Goal: Transaction & Acquisition: Purchase product/service

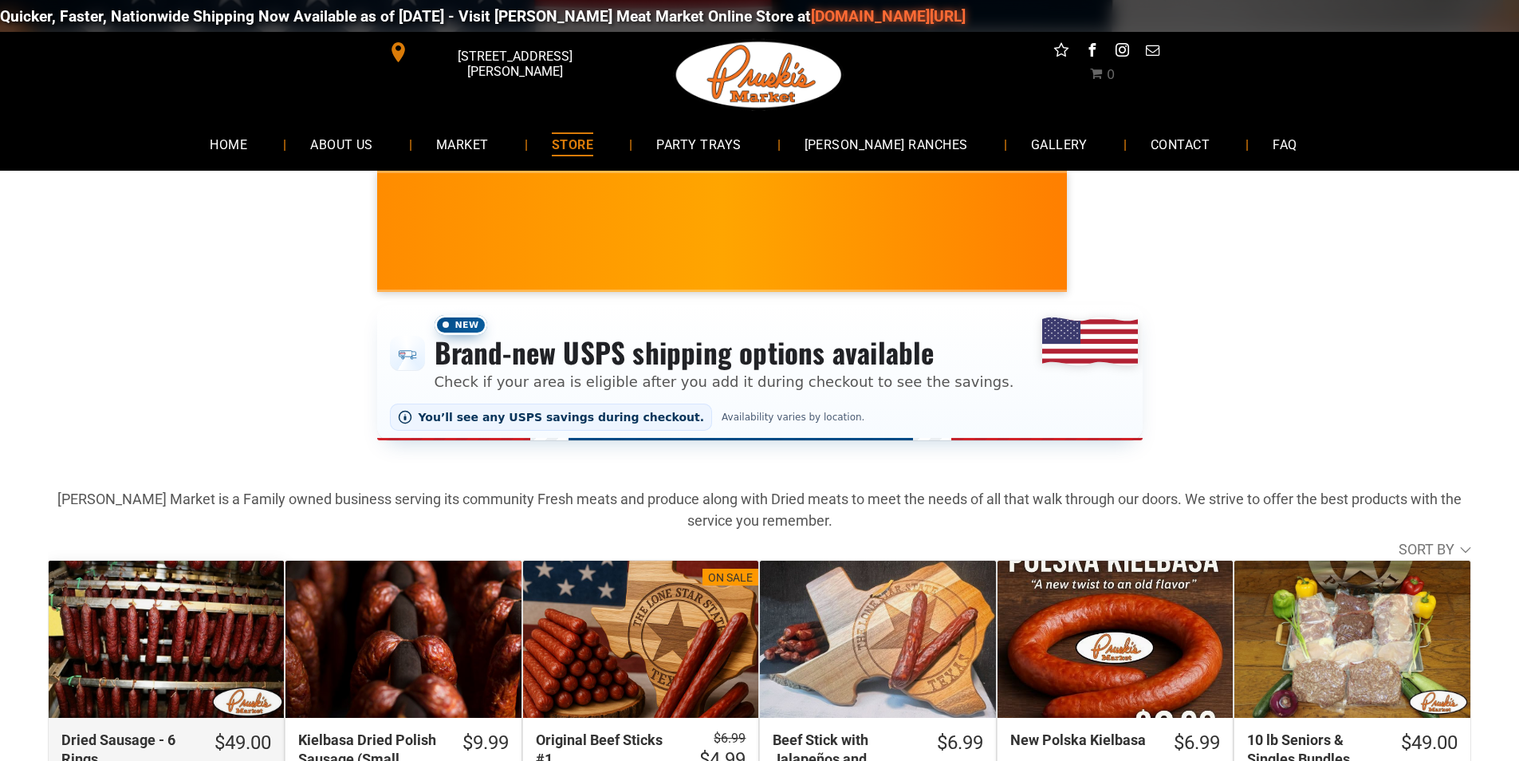
scroll to position [159, 0]
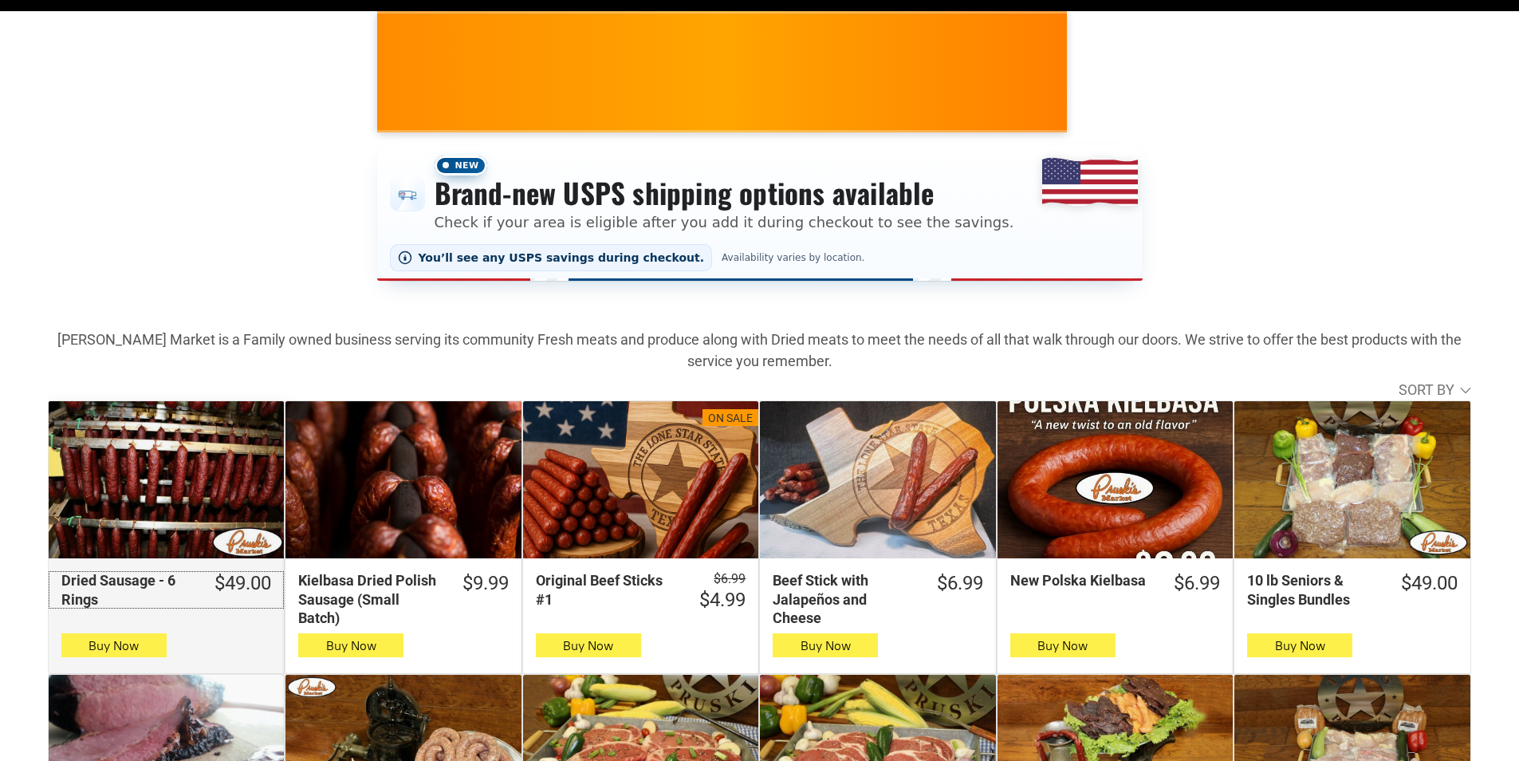
click at [179, 606] on div "Dried Sausage - 6 Rings" at bounding box center [127, 589] width 132 height 37
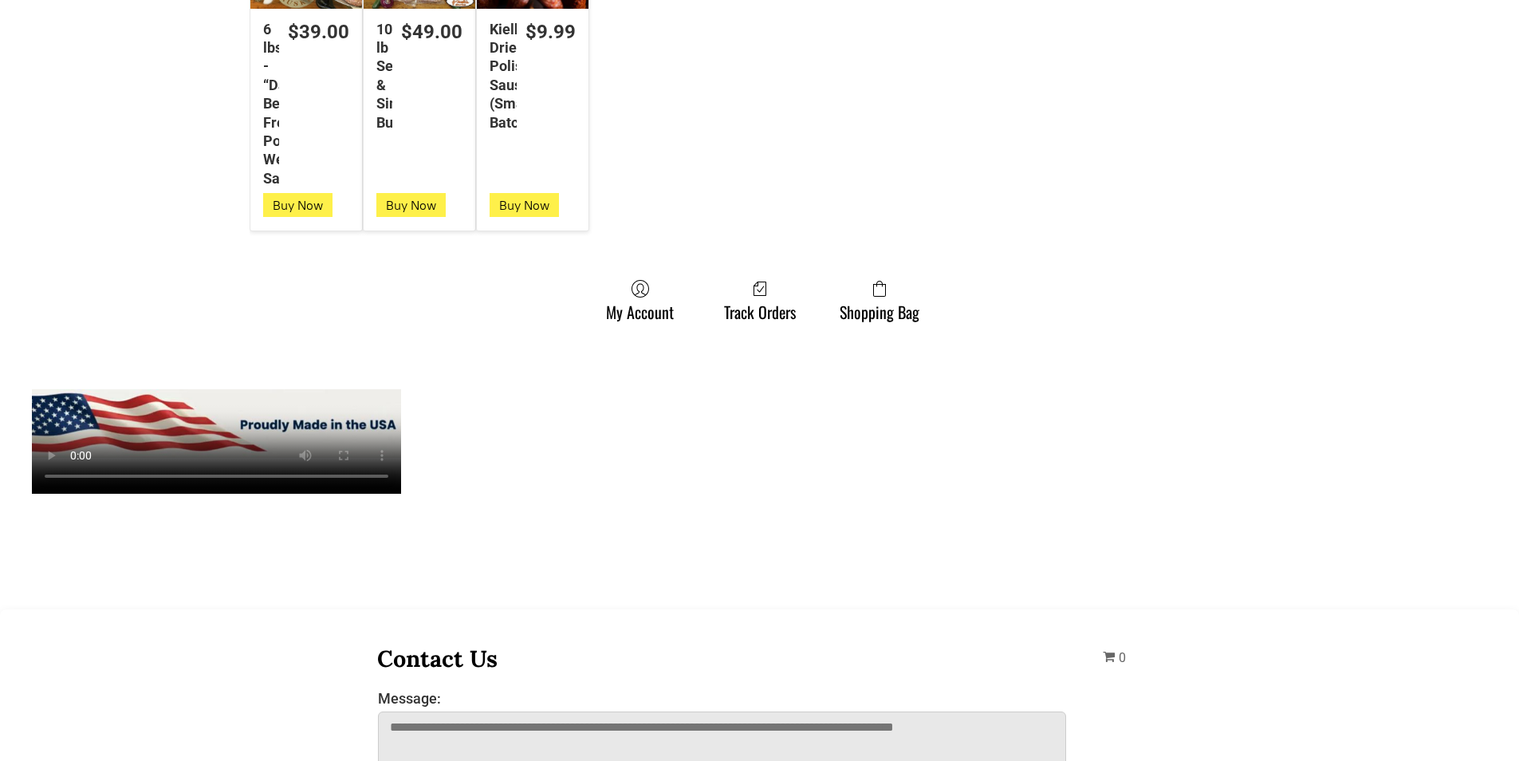
scroll to position [4385, 0]
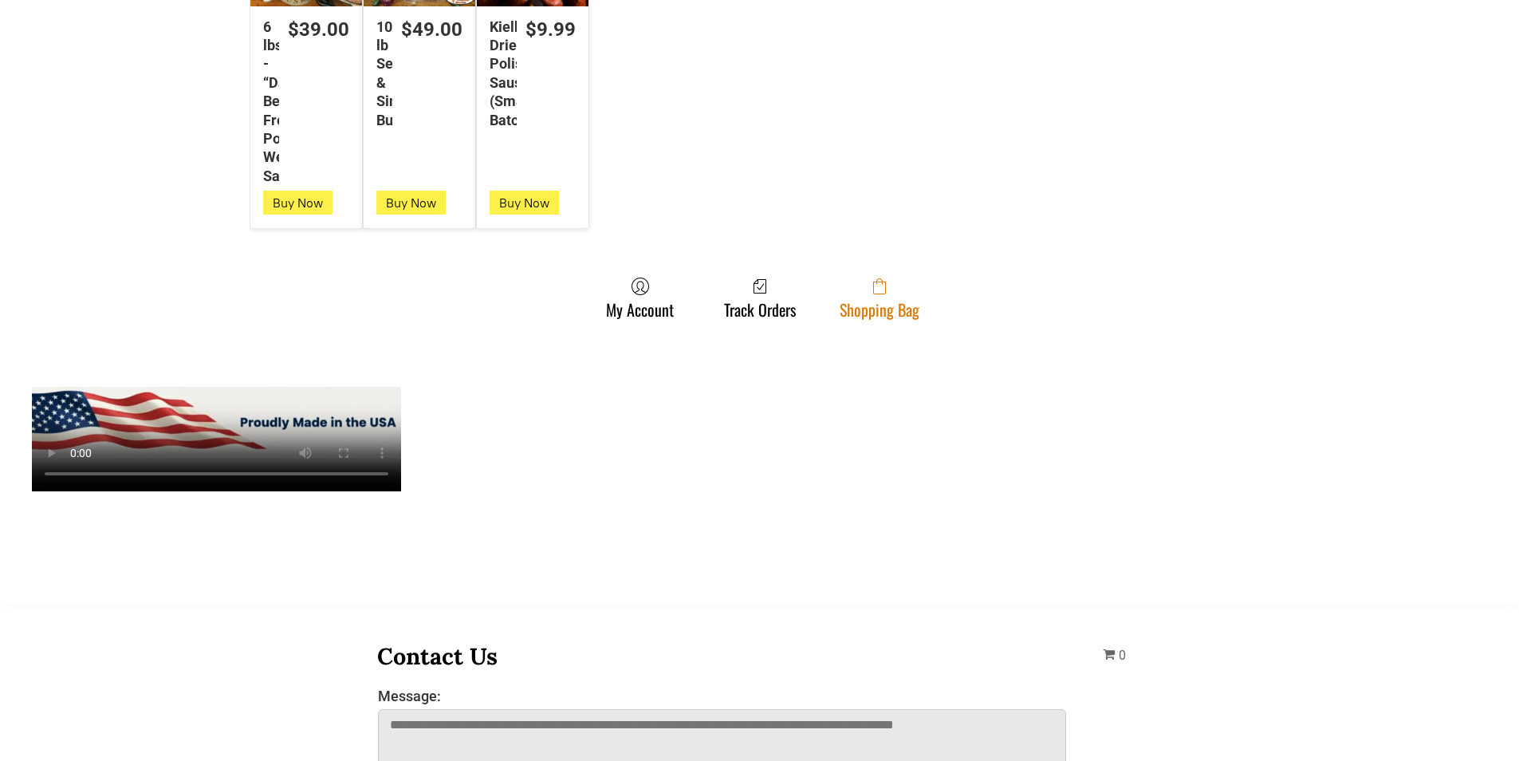
click at [841, 310] on link "Shopping Bag" at bounding box center [880, 298] width 96 height 42
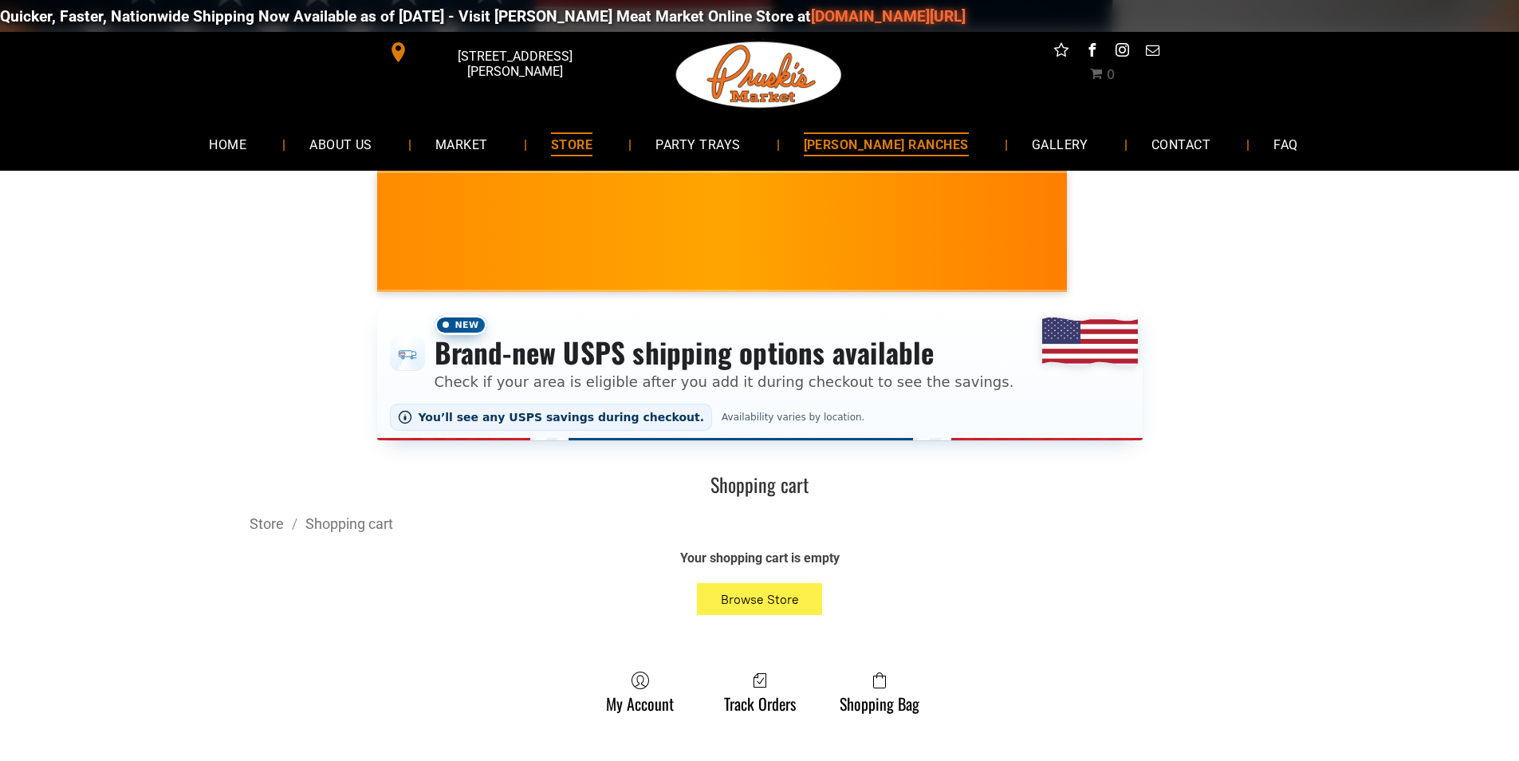
click at [887, 151] on span "[PERSON_NAME] RANCHES" at bounding box center [886, 143] width 165 height 23
